Goal: Task Accomplishment & Management: Complete application form

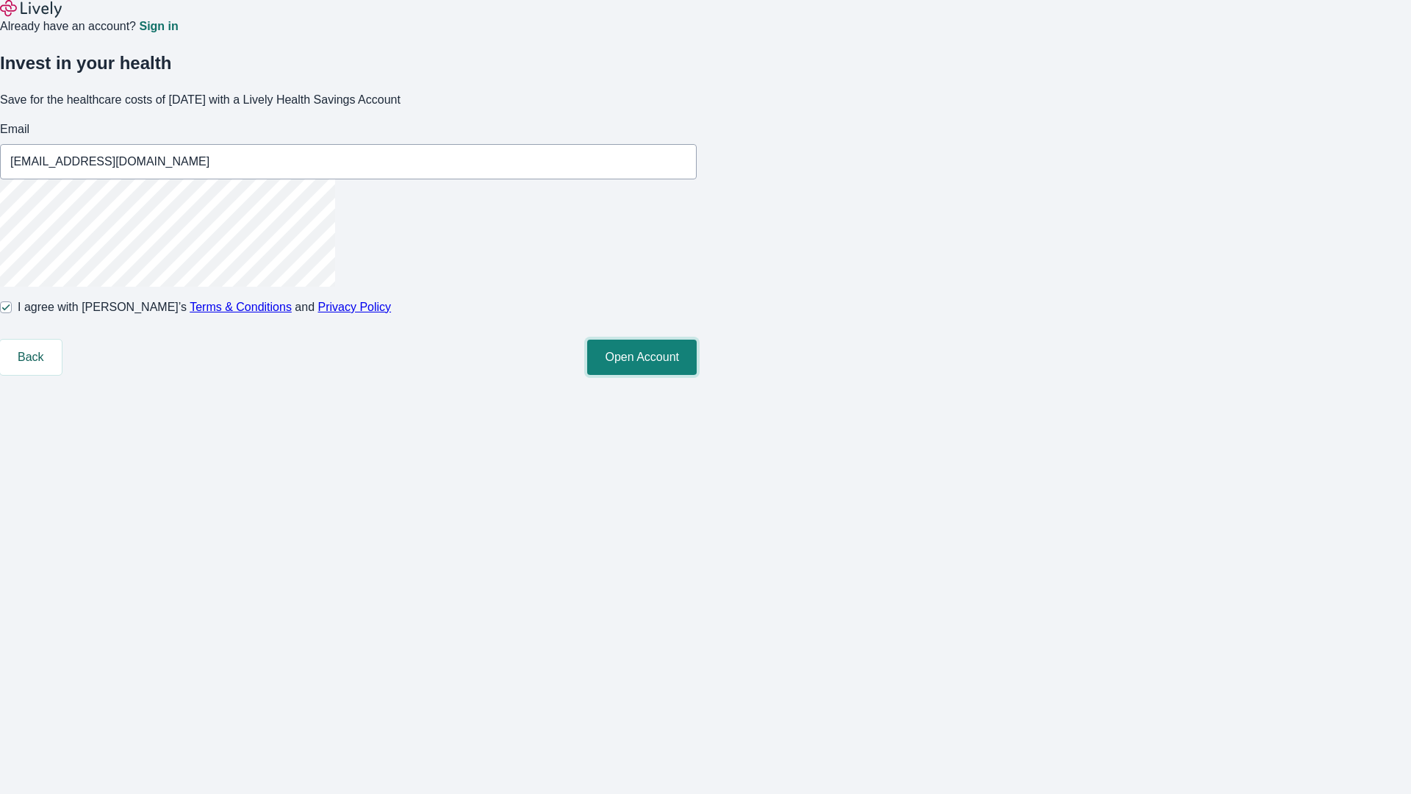
click at [697, 375] on button "Open Account" at bounding box center [642, 357] width 110 height 35
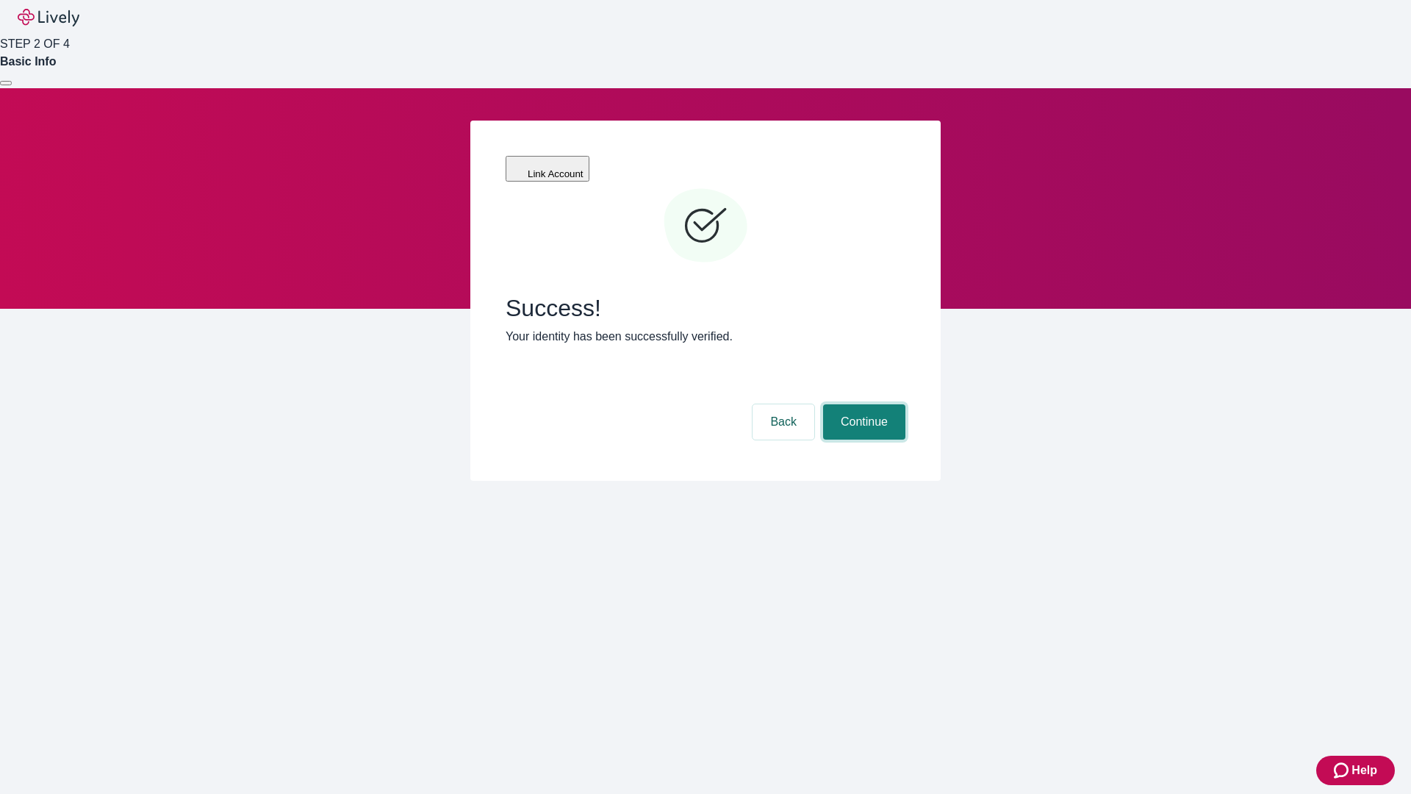
click at [862, 404] on button "Continue" at bounding box center [864, 421] width 82 height 35
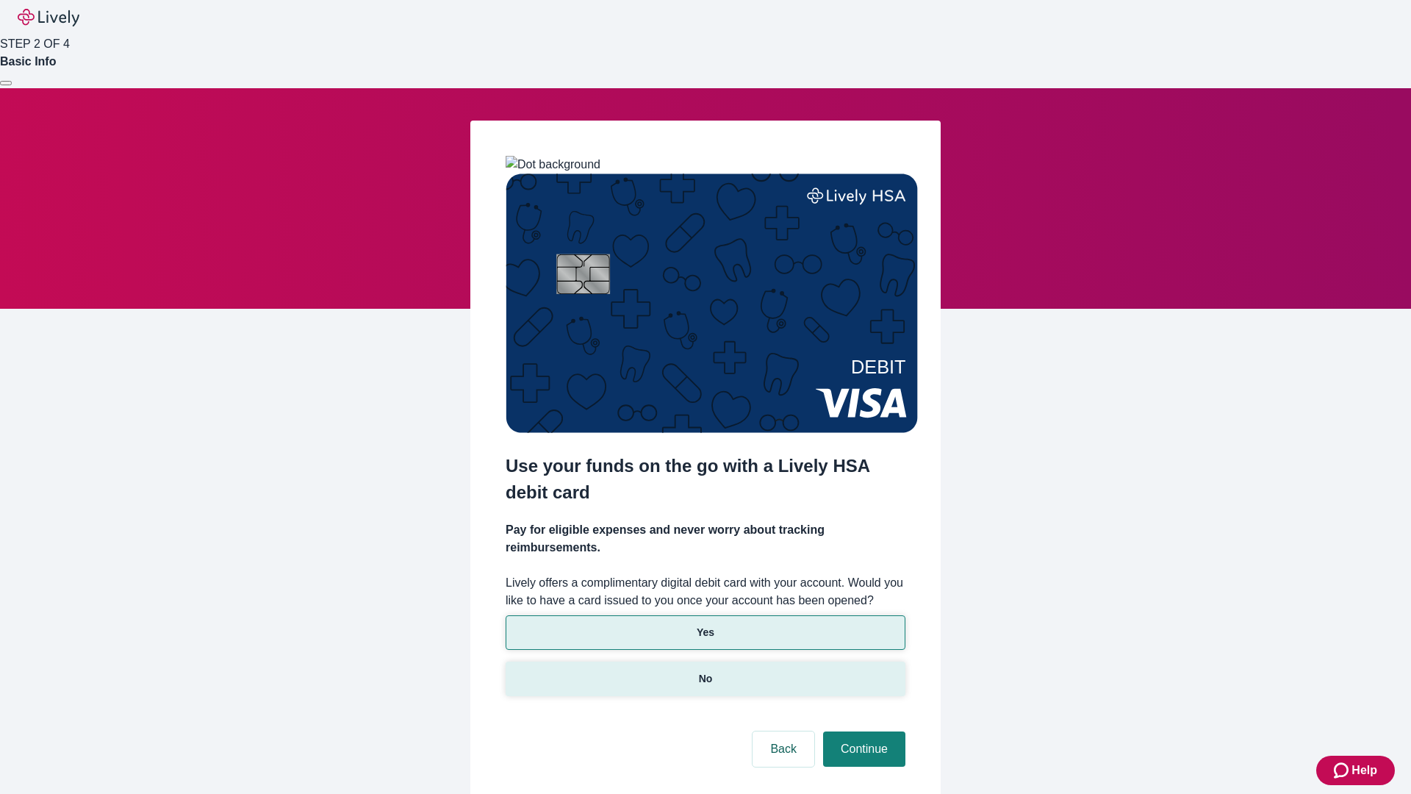
click at [705, 671] on p "No" at bounding box center [706, 678] width 14 height 15
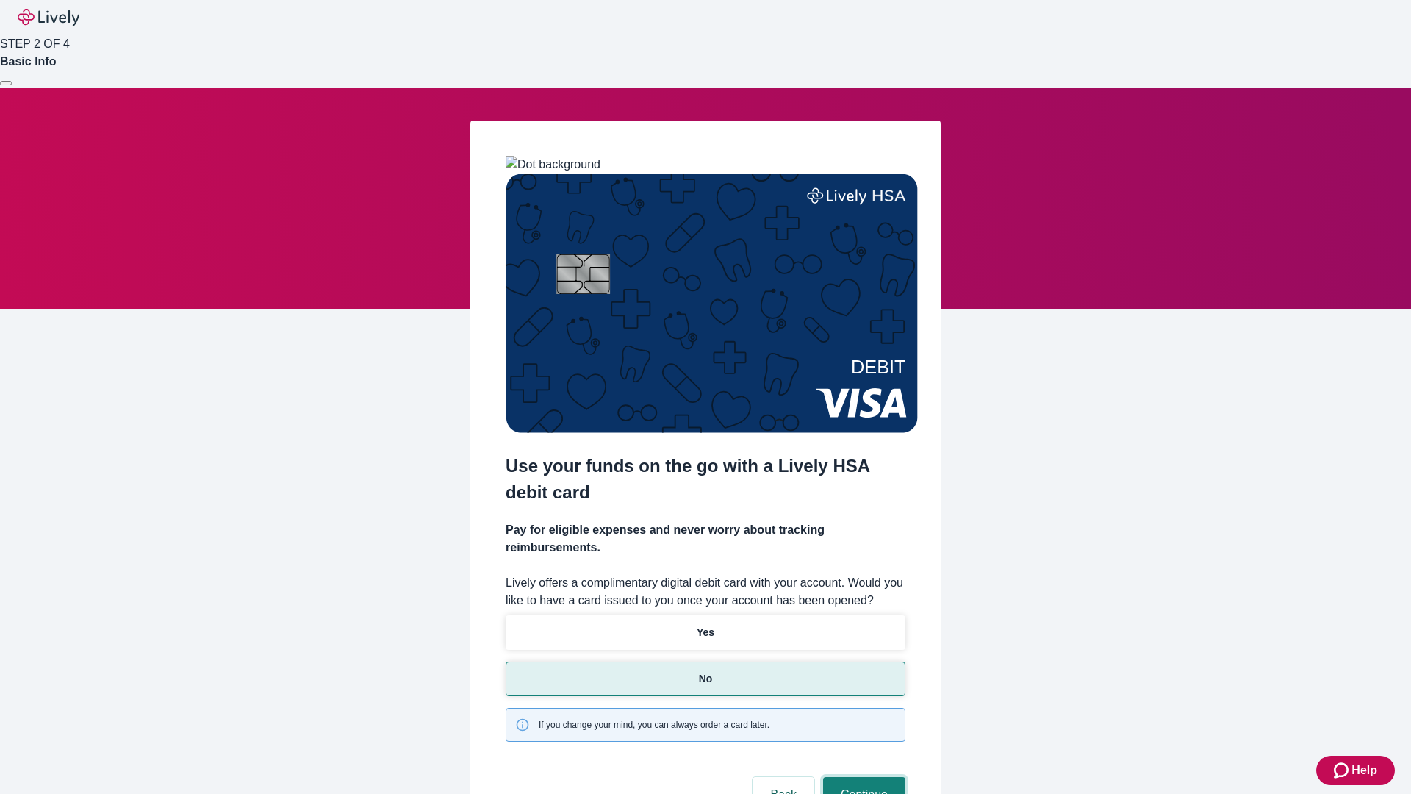
click at [862, 777] on button "Continue" at bounding box center [864, 794] width 82 height 35
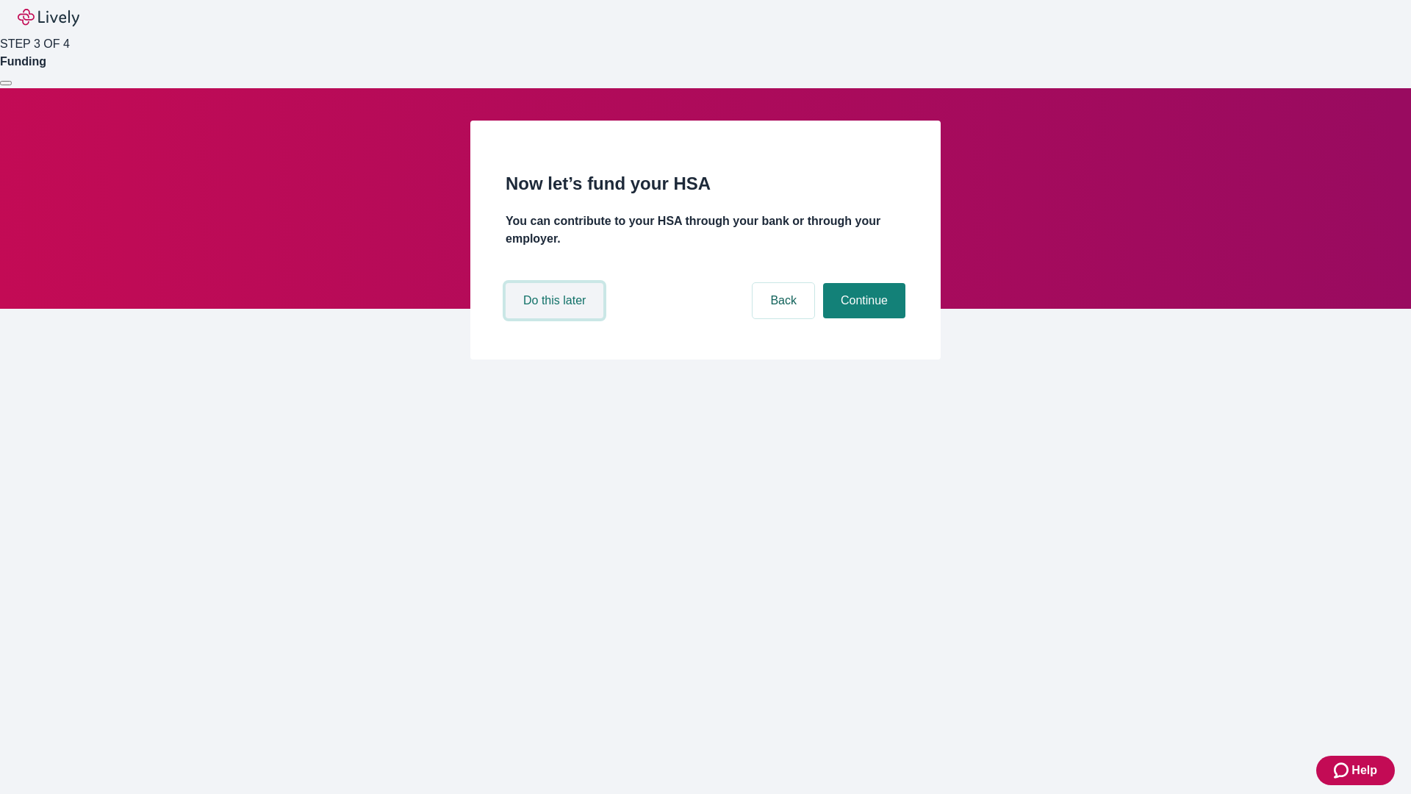
click at [556, 318] on button "Do this later" at bounding box center [555, 300] width 98 height 35
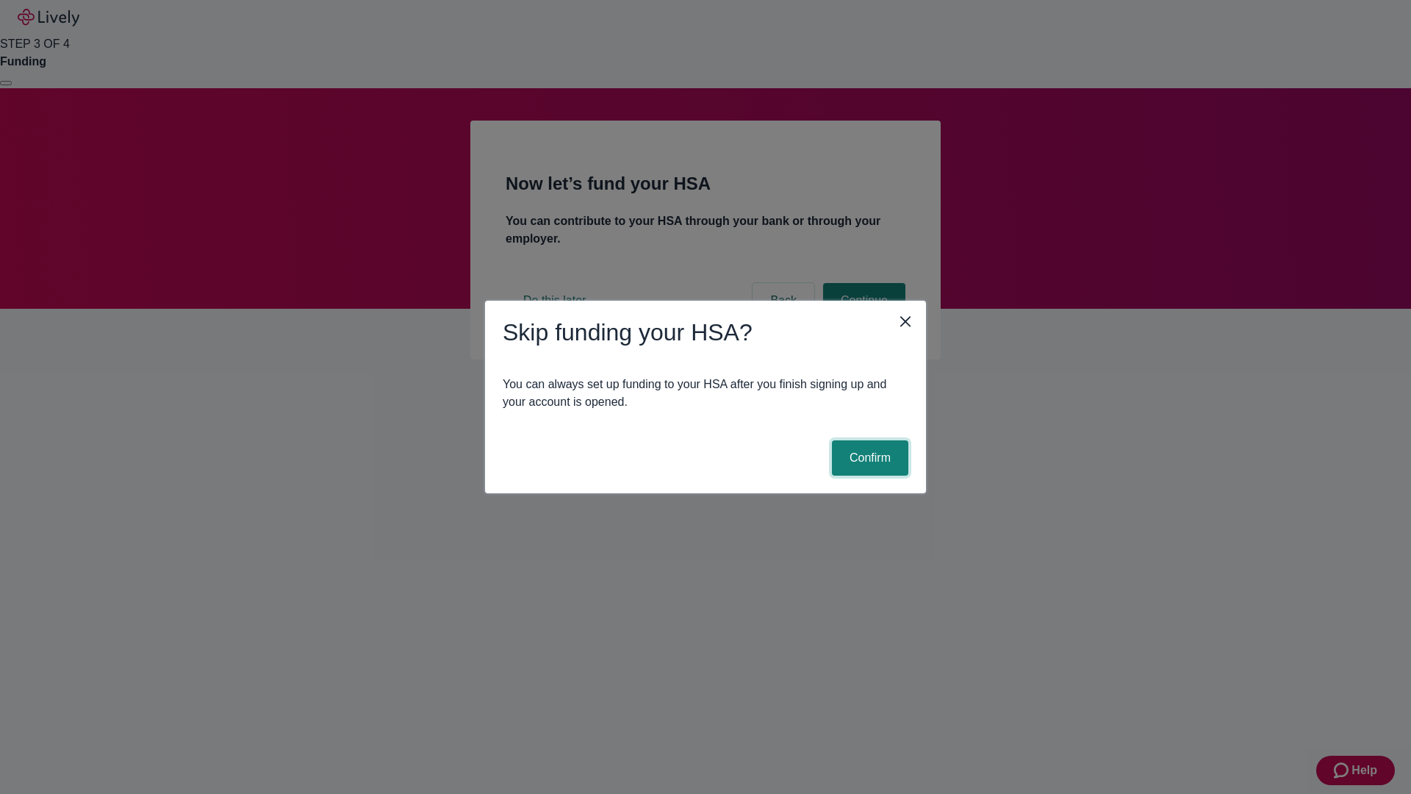
click at [868, 458] on button "Confirm" at bounding box center [870, 457] width 76 height 35
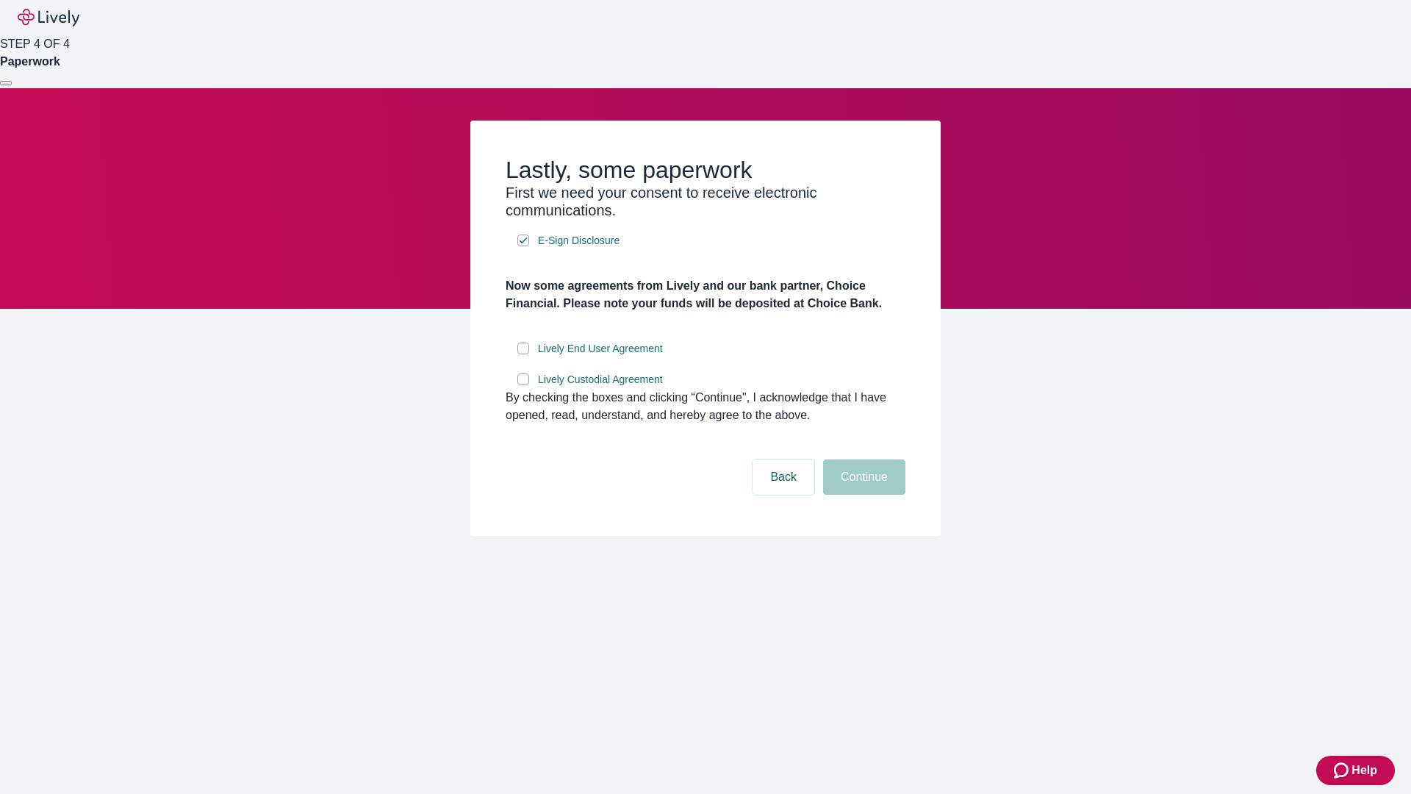
click at [523, 354] on input "Lively End User Agreement" at bounding box center [523, 349] width 12 height 12
checkbox input "true"
click at [523, 385] on input "Lively Custodial Agreement" at bounding box center [523, 379] width 12 height 12
checkbox input "true"
click at [862, 495] on button "Continue" at bounding box center [864, 476] width 82 height 35
